Goal: Information Seeking & Learning: Check status

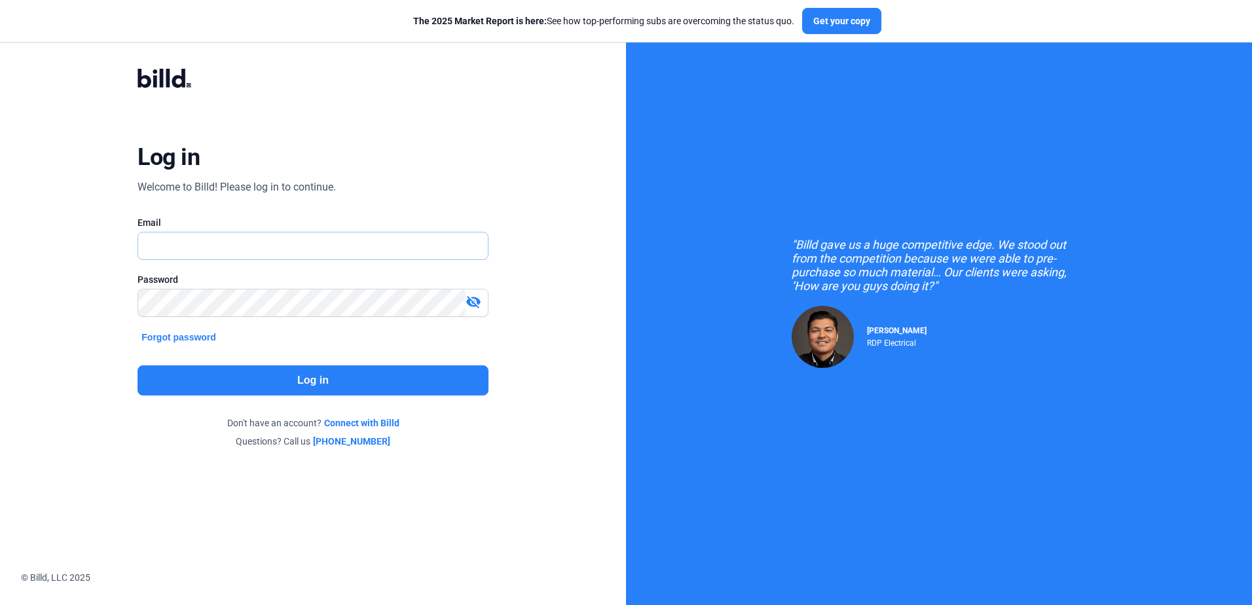
type input "[EMAIL_ADDRESS][DOMAIN_NAME]"
click at [300, 389] on button "Log in" at bounding box center [313, 380] width 350 height 30
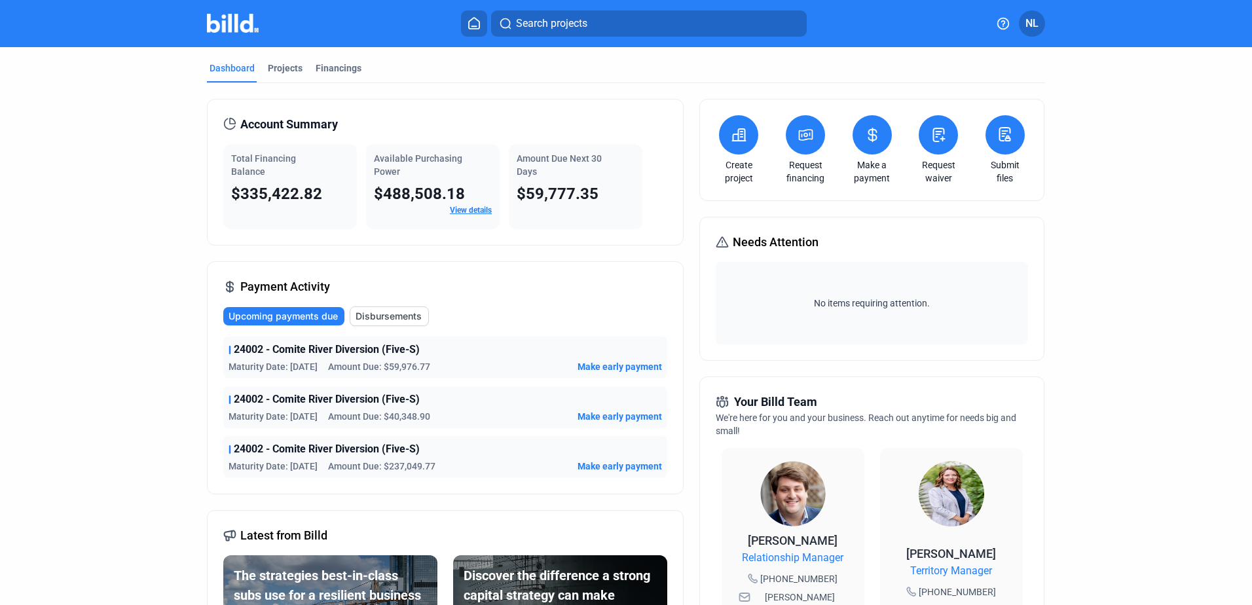
click at [467, 208] on link "View details" at bounding box center [471, 210] width 42 height 9
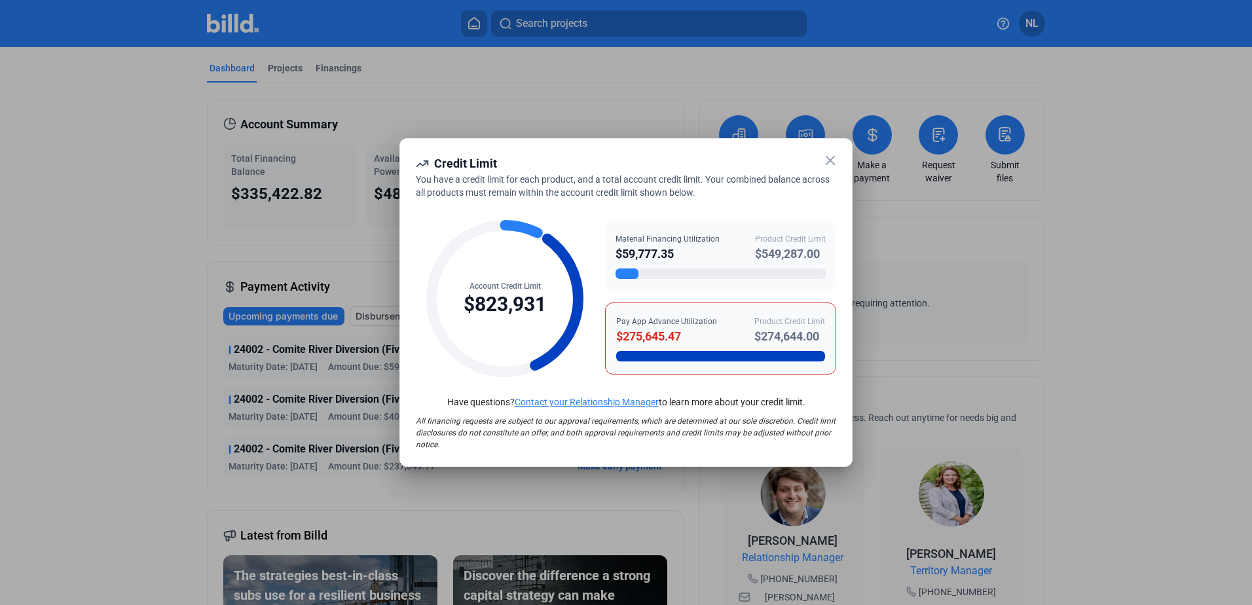
click at [827, 159] on icon at bounding box center [831, 161] width 16 height 16
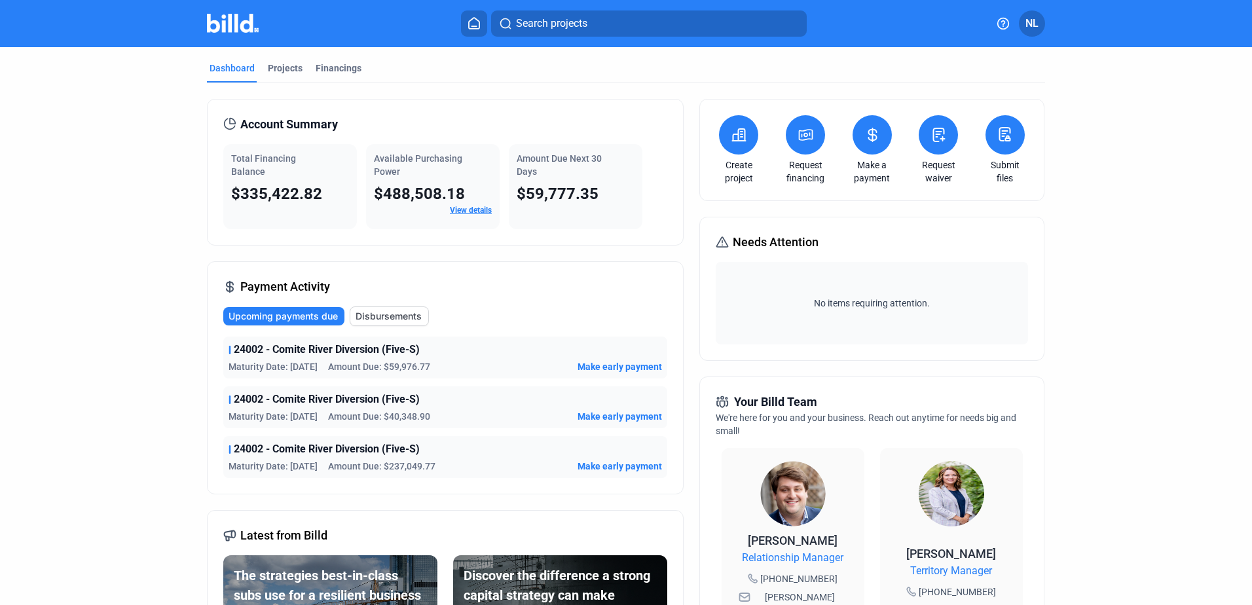
click at [94, 328] on dashboard "Dashboard Projects Financings Account Summary Total Financing Balance $335,422.…" at bounding box center [626, 500] width 1127 height 906
